Goal: Book appointment/travel/reservation

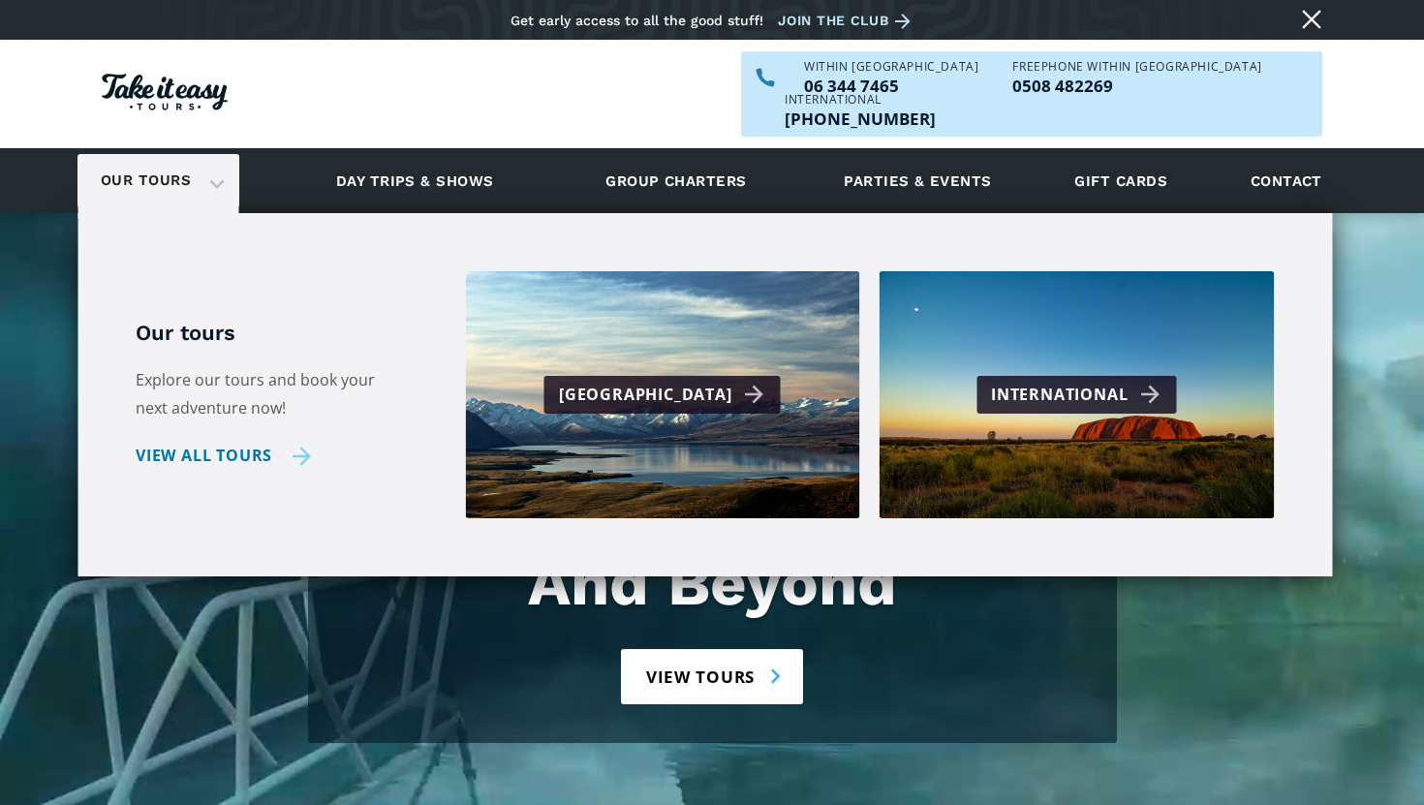
click at [203, 442] on link "View all tours" at bounding box center [223, 456] width 175 height 28
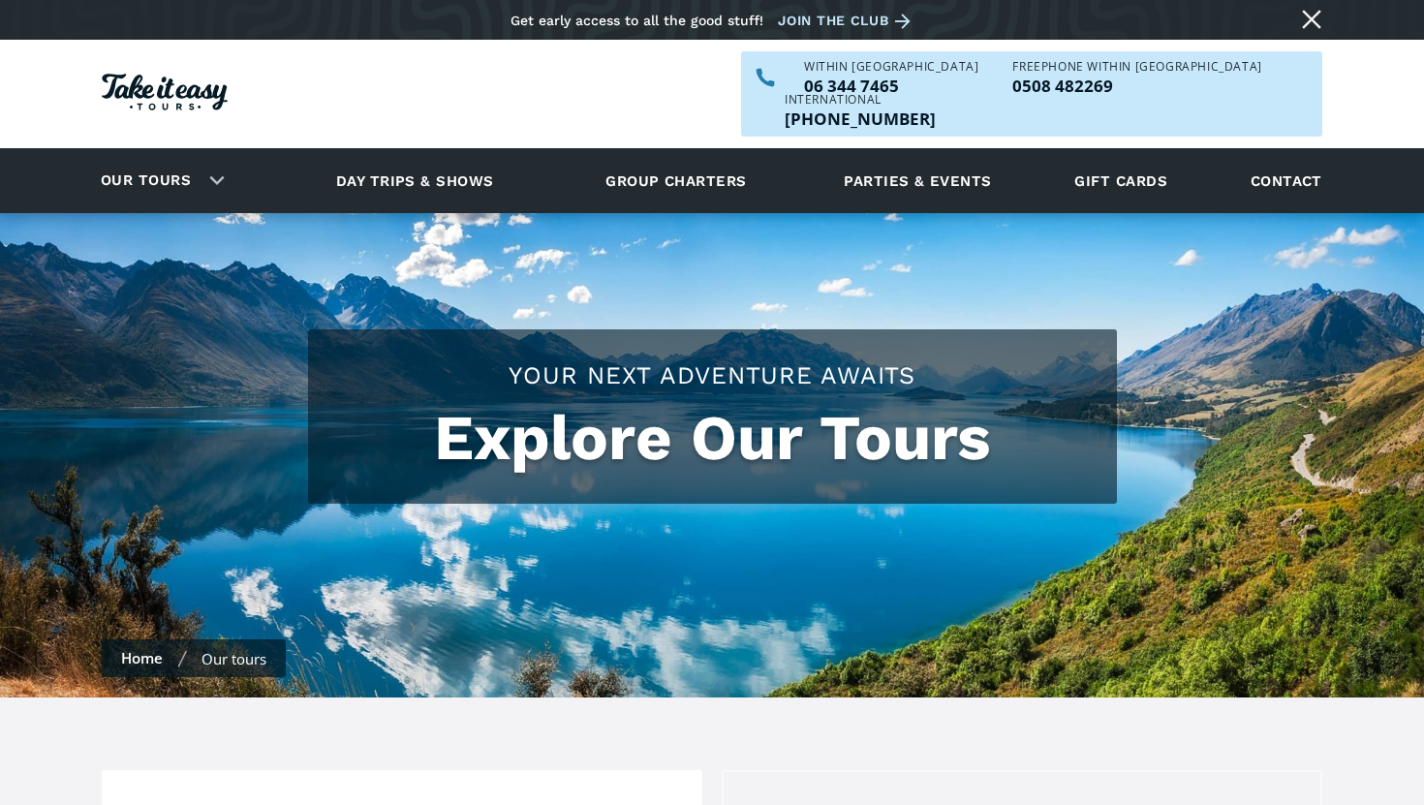
checkbox input "true"
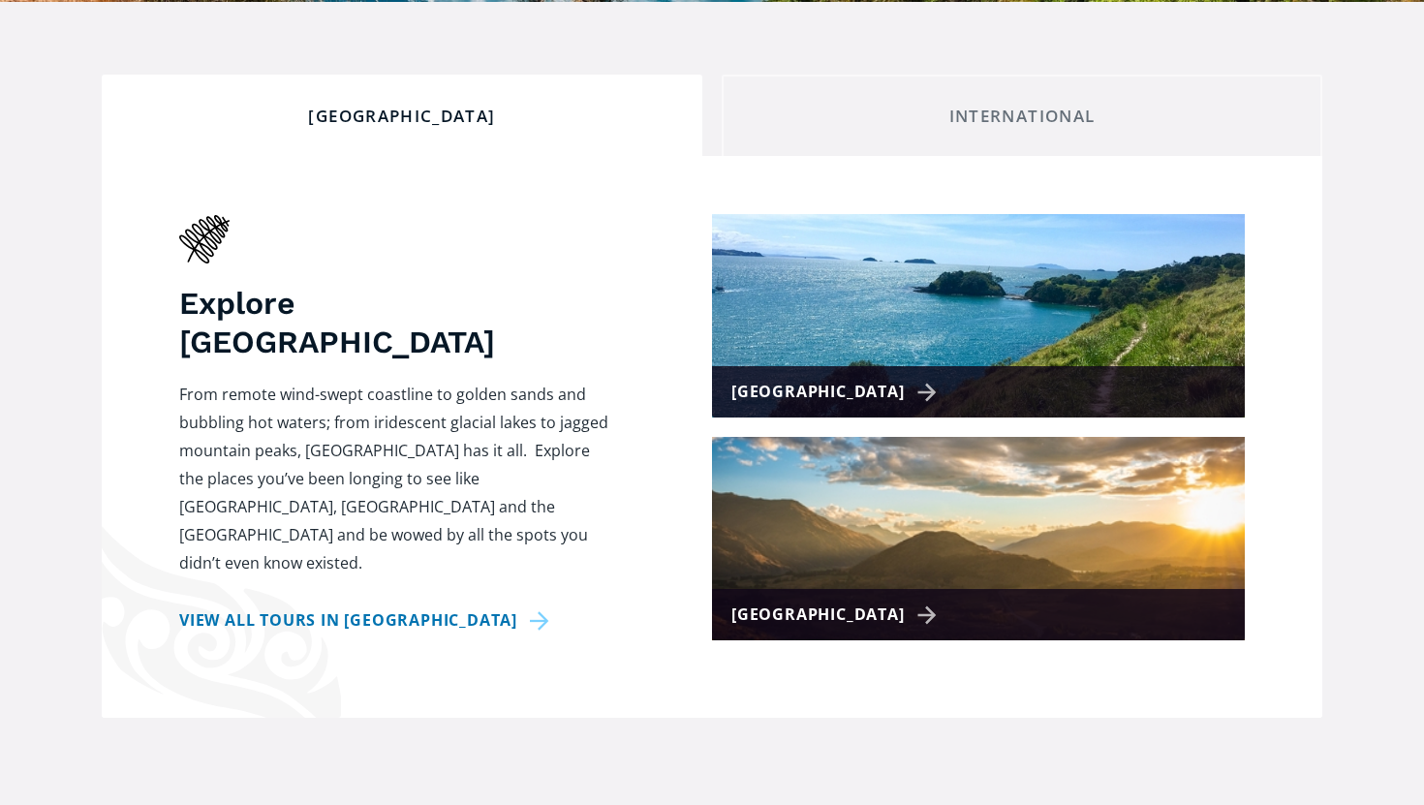
scroll to position [694, 0]
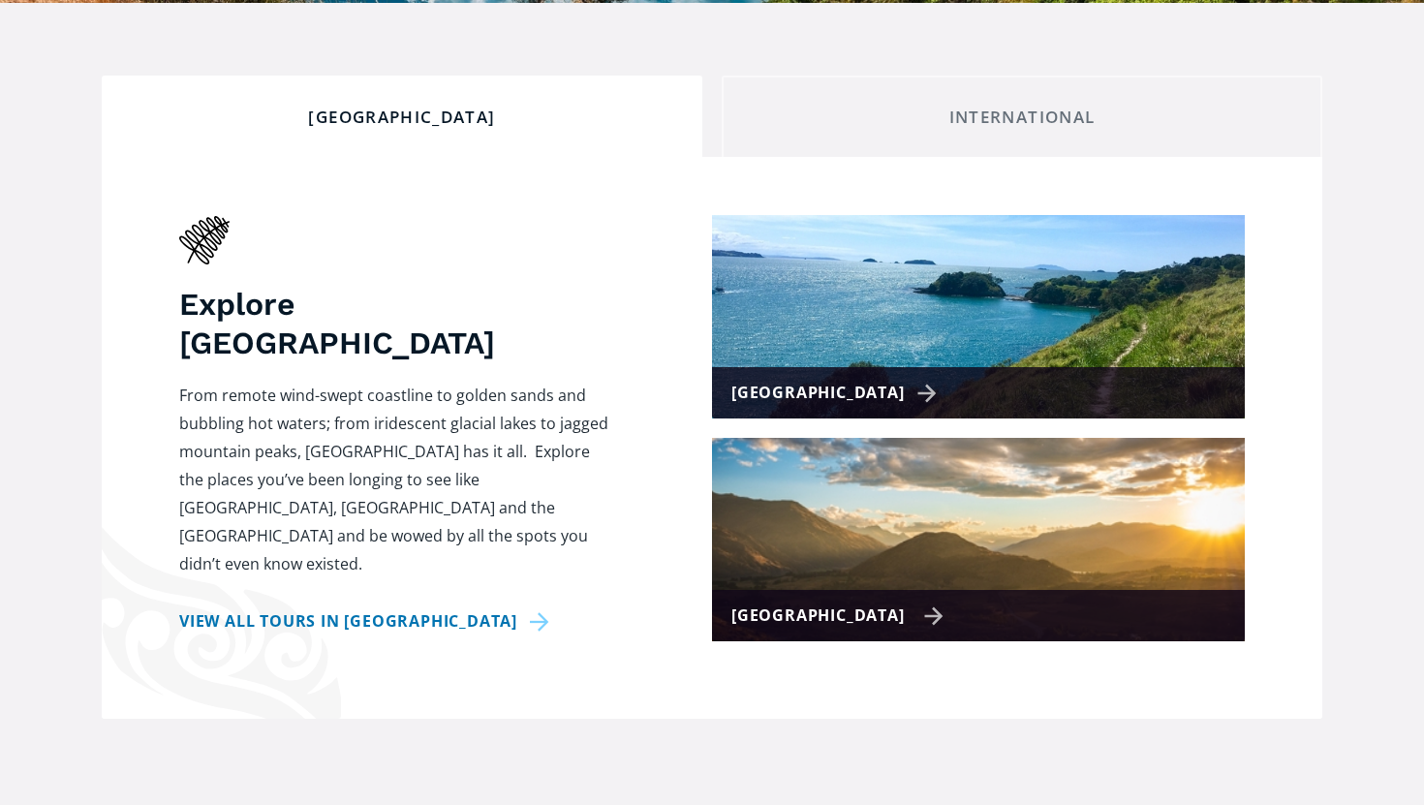
click at [801, 601] on div "[GEOGRAPHIC_DATA]" at bounding box center [837, 615] width 212 height 28
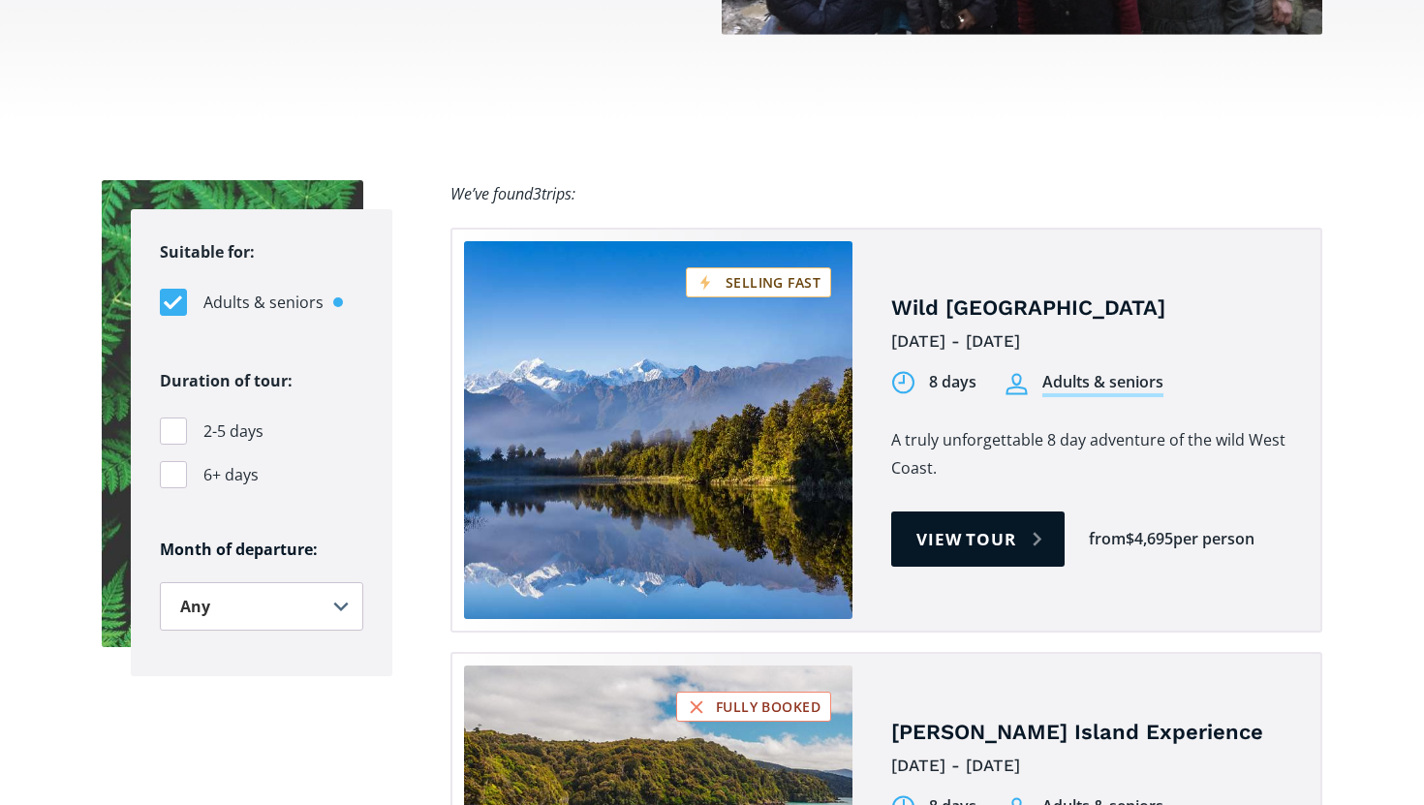
scroll to position [1199, 0]
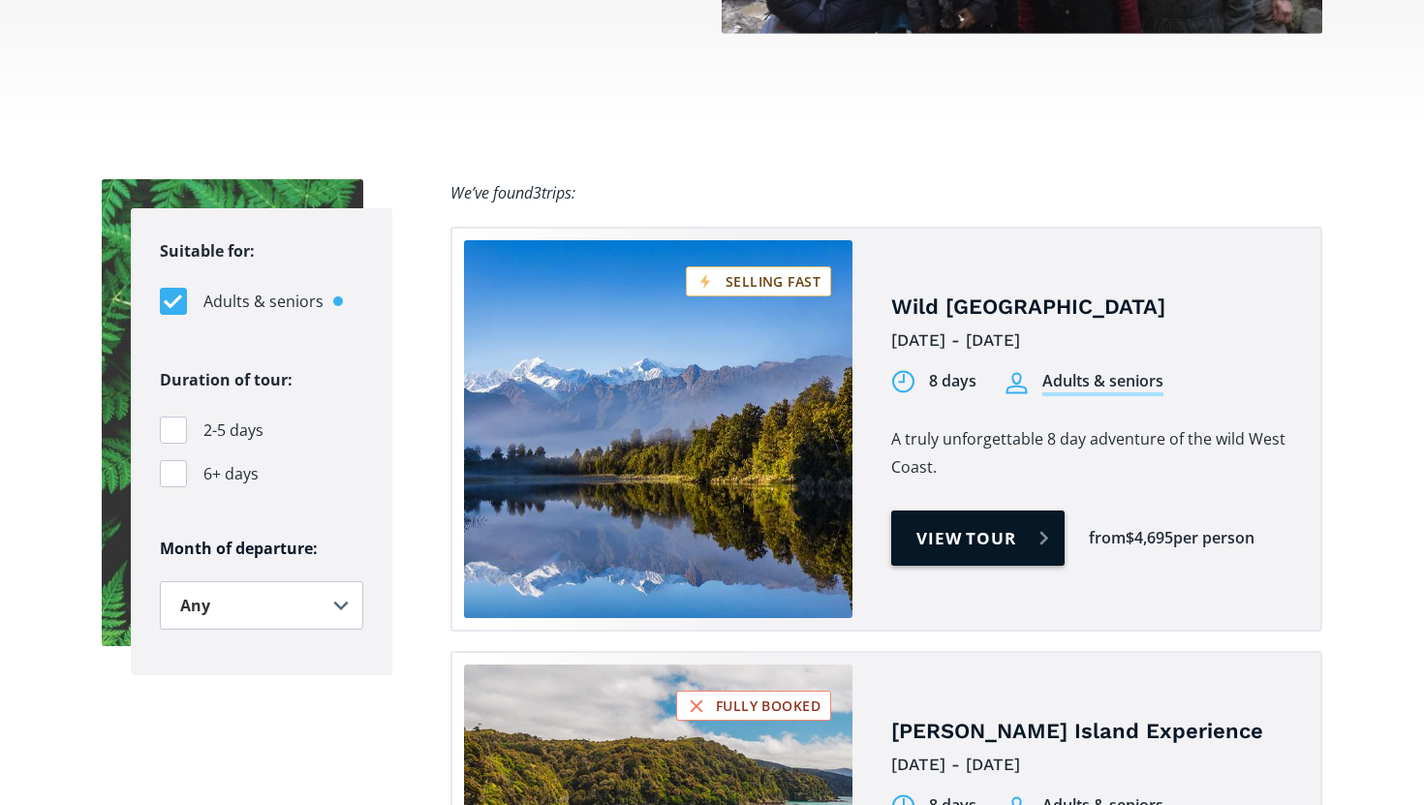
click at [990, 510] on link "View tour" at bounding box center [977, 537] width 173 height 55
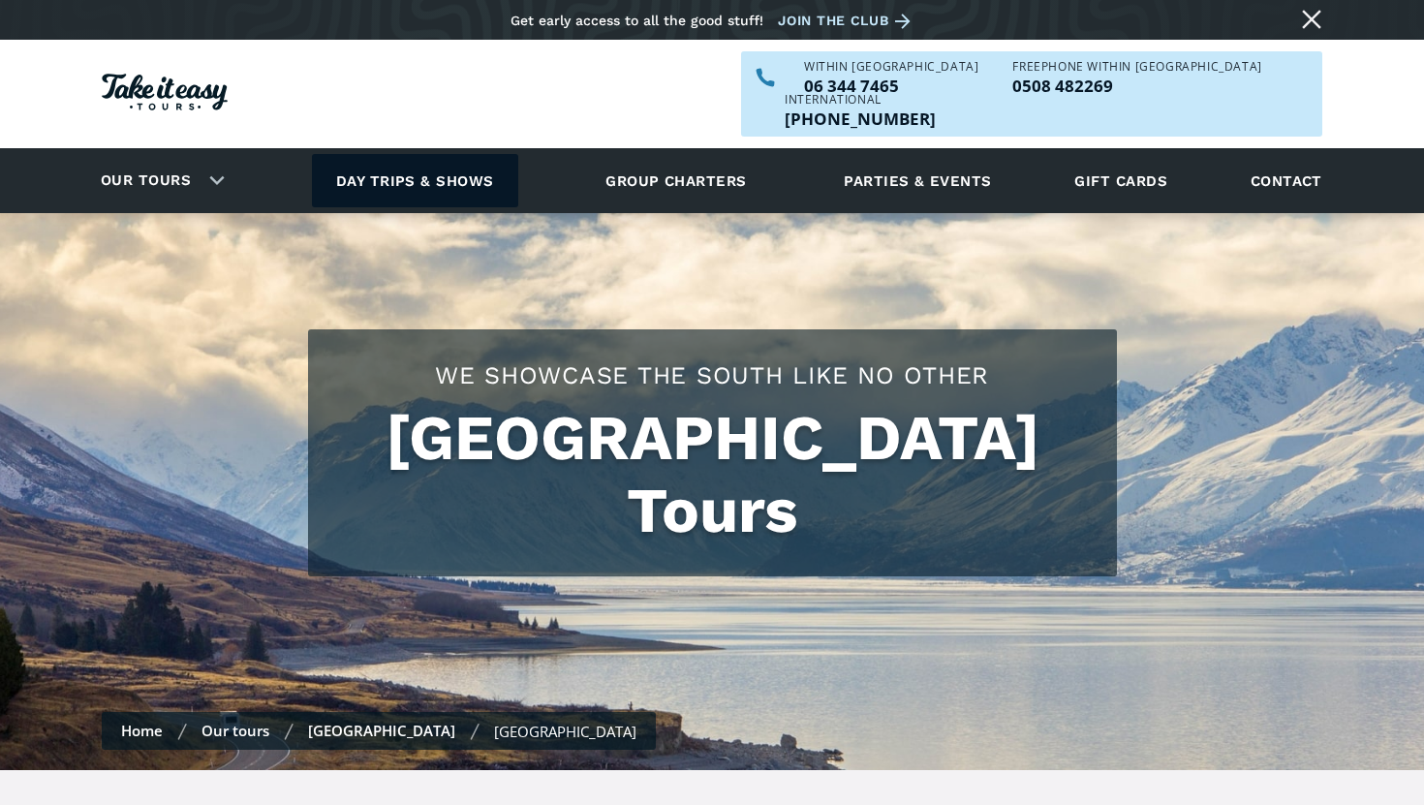
click at [414, 154] on link "Day trips & shows" at bounding box center [415, 180] width 206 height 53
